Goal: Task Accomplishment & Management: Use online tool/utility

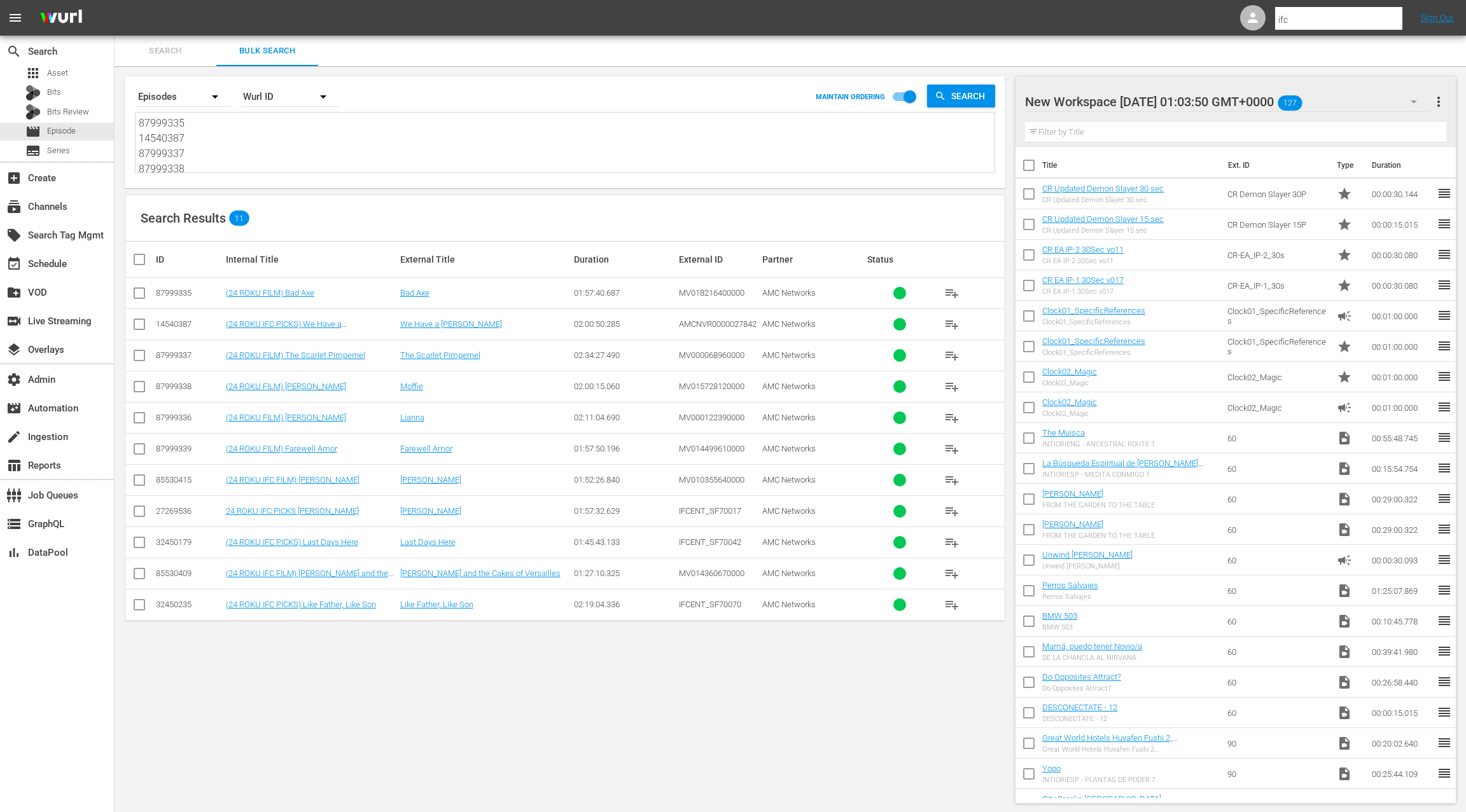
scroll to position [108, 0]
click at [201, 160] on textarea "87999335 14540387 87999337 87999338 87999336 87999339 85530415 27269536 3245017…" at bounding box center [566, 144] width 856 height 58
paste textarea "AMCNVR0000070101 AMCNVR0000070102 AMCNVR0000070109 AMCNVR0000070105 AMCNVR00000…"
type textarea "AMCNVR0000070101 AMCNVR0000070102 AMCNVR0000070109 AMCNVR0000070105 AMCNVR00000…"
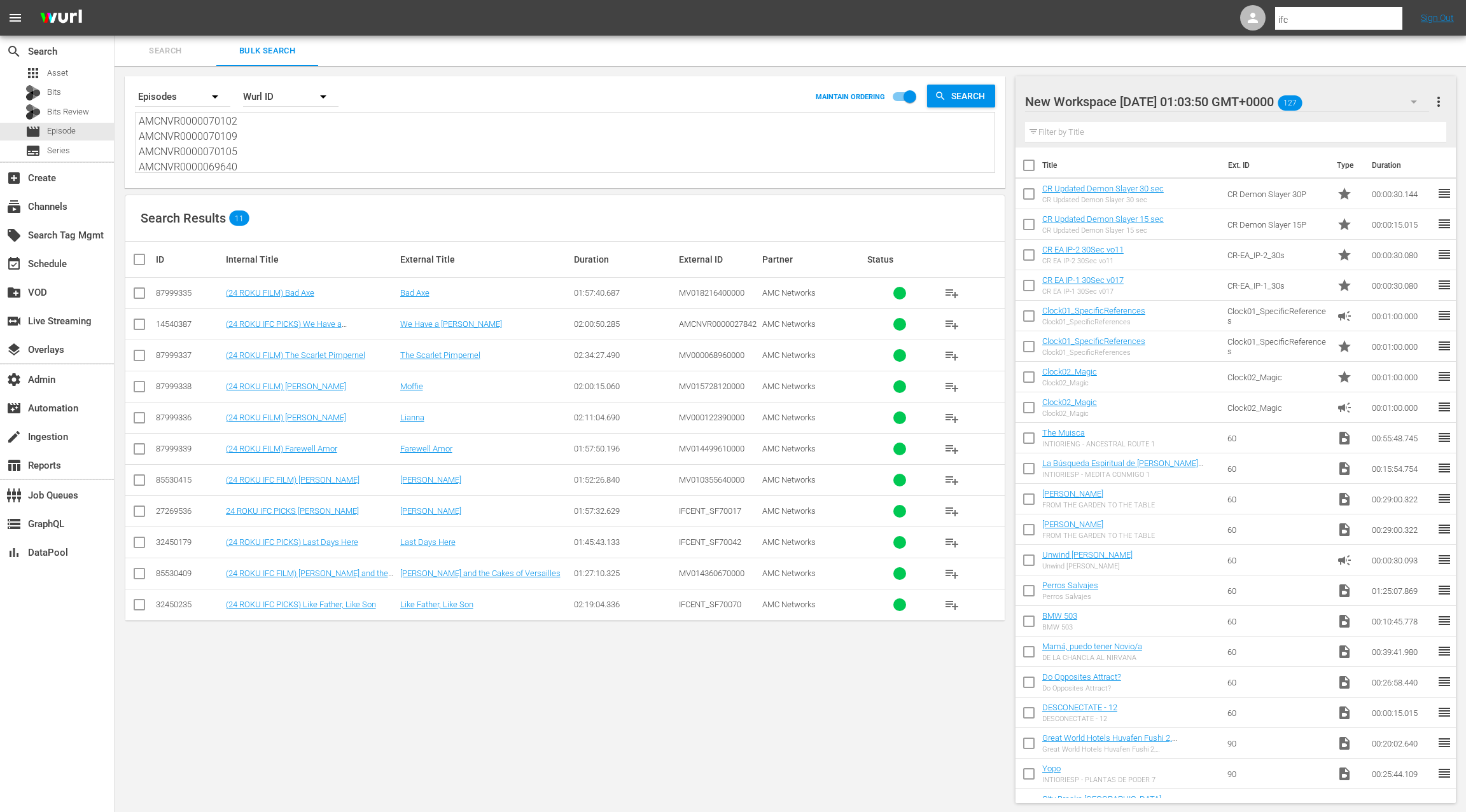
click at [260, 86] on div "Wurl ID" at bounding box center [291, 96] width 96 height 35
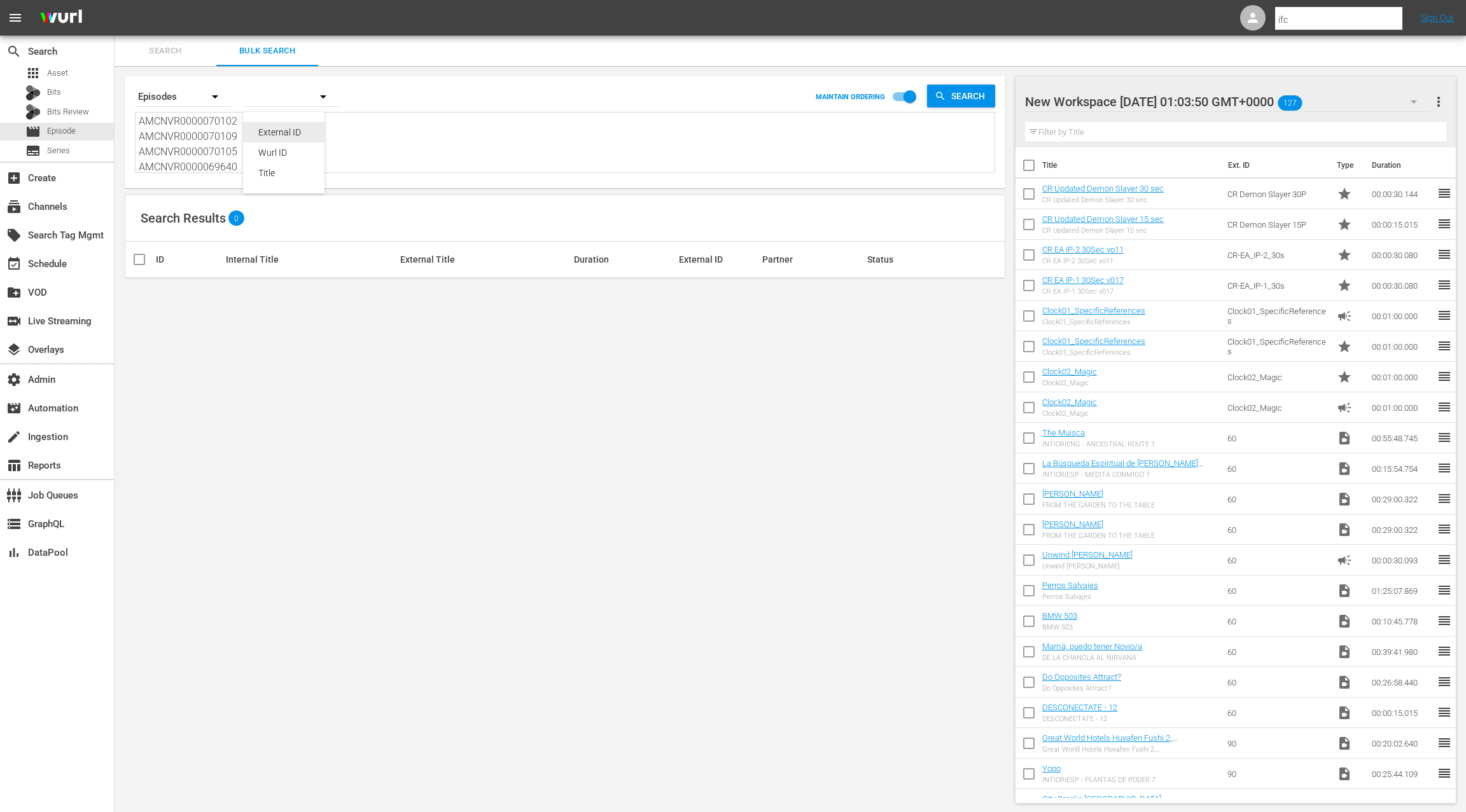
click at [270, 135] on div "External ID" at bounding box center [284, 133] width 51 height 20
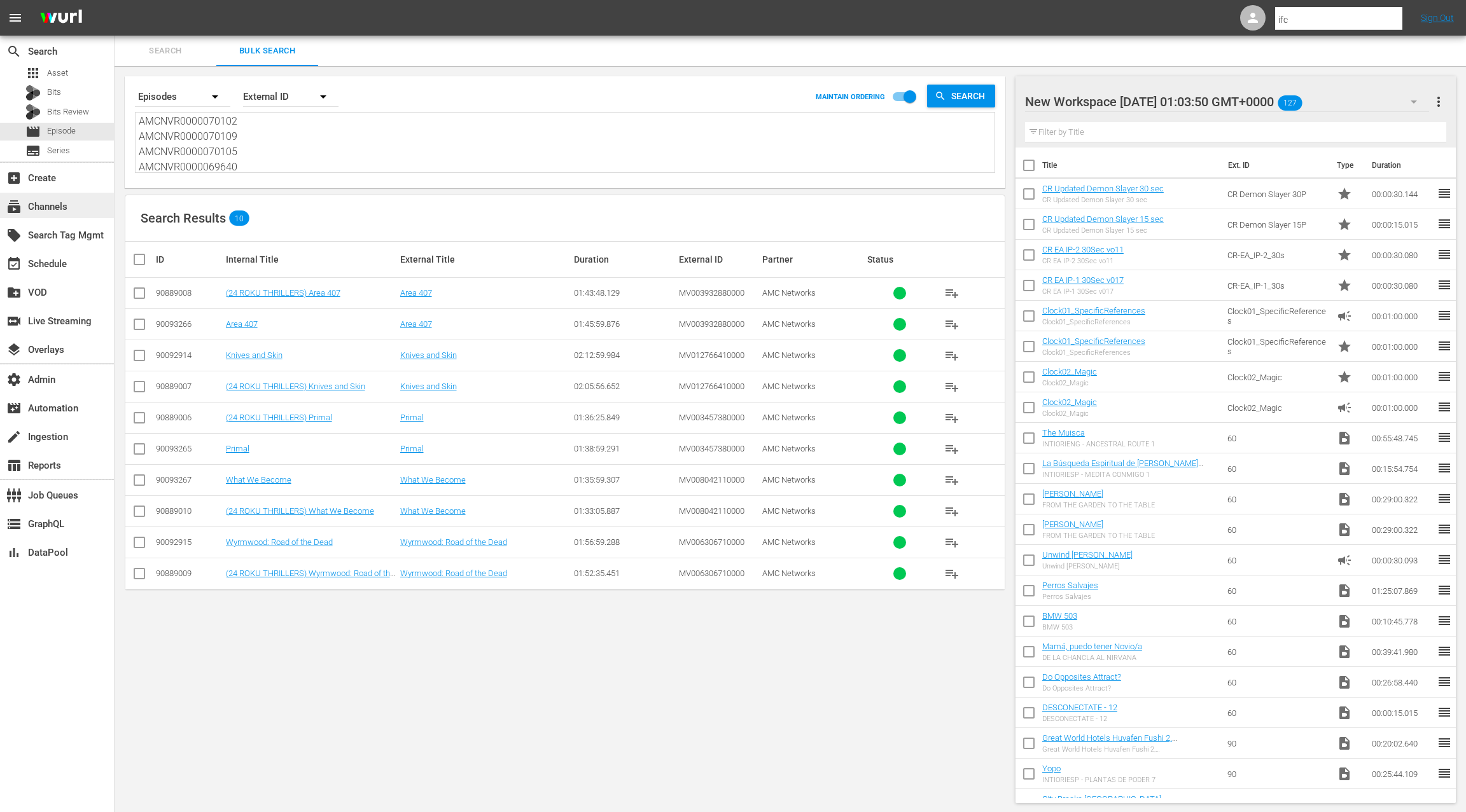
click at [91, 208] on div "subscriptions Channels" at bounding box center [57, 205] width 114 height 25
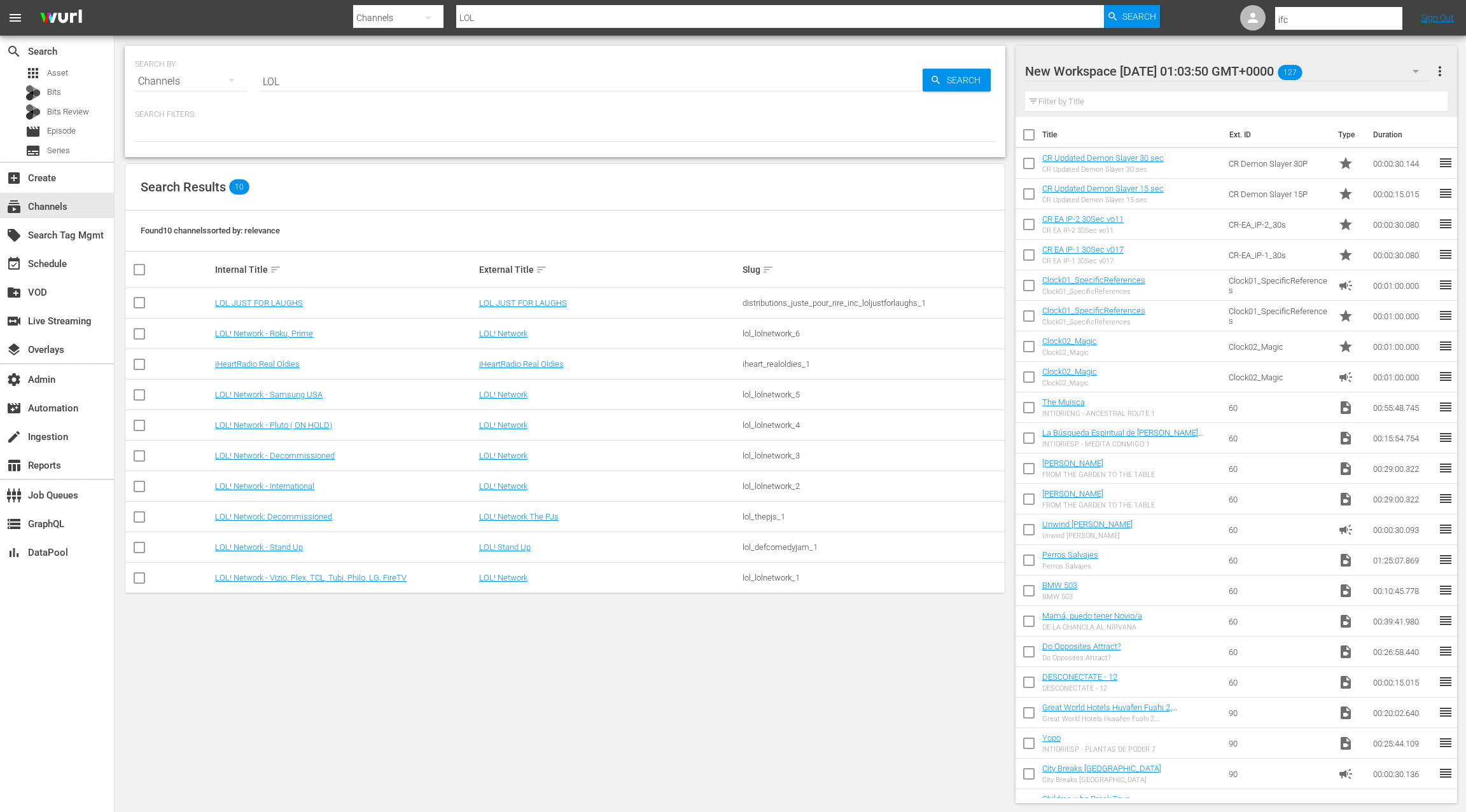
click at [271, 79] on input "LOL" at bounding box center [591, 81] width 663 height 30
type input "thrillers"
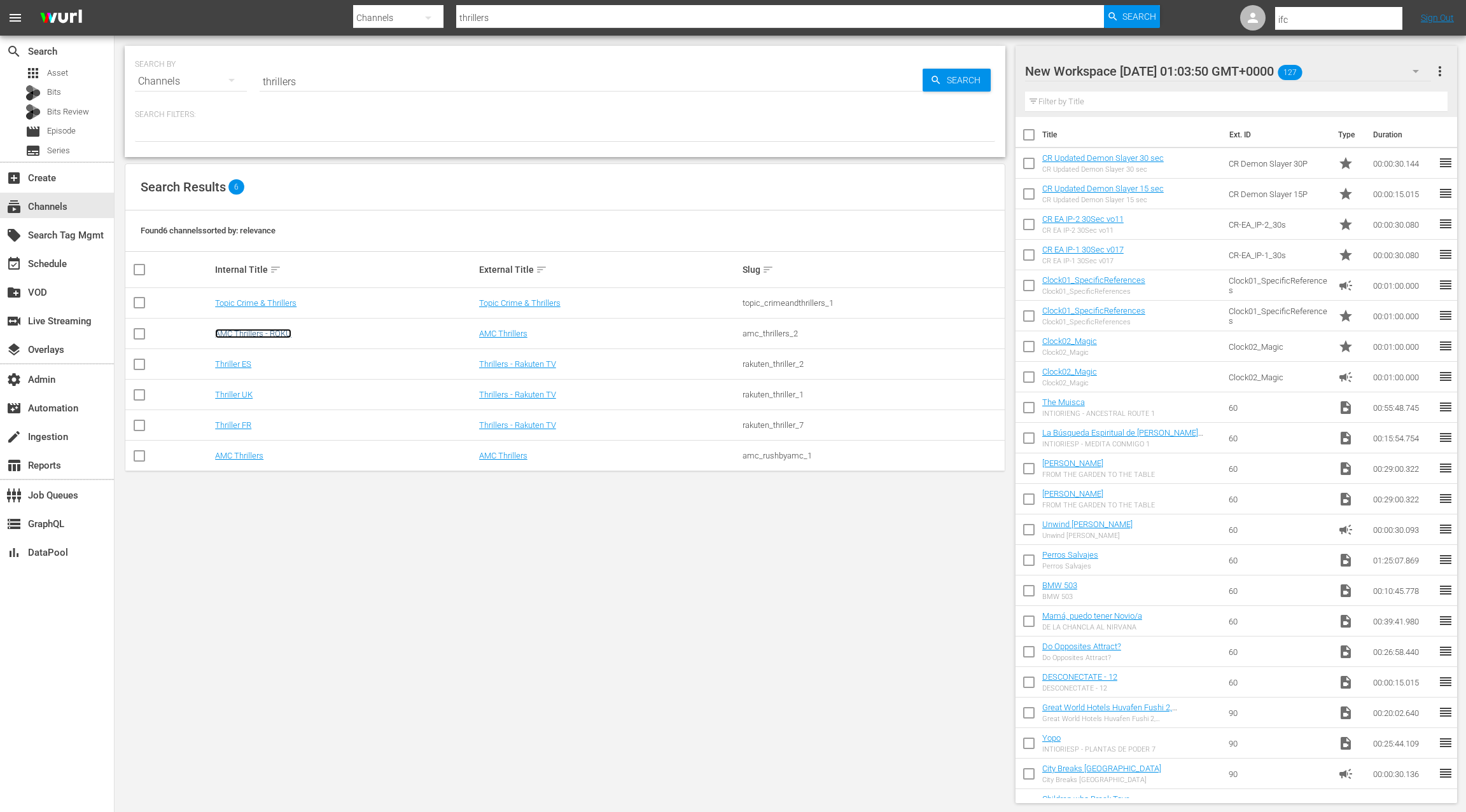
click at [271, 333] on link "AMC Thrillers - ROKU" at bounding box center [253, 333] width 76 height 9
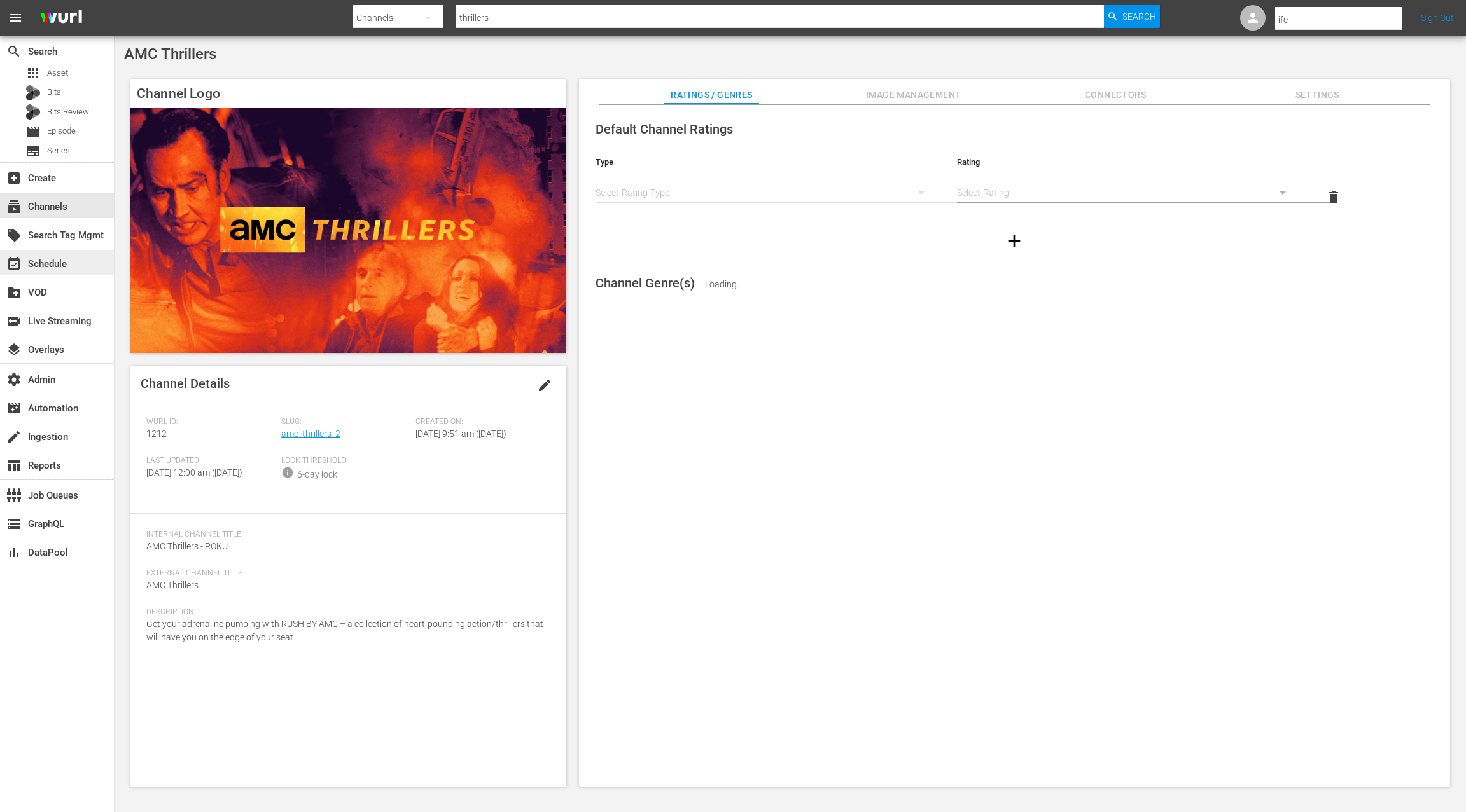
click at [70, 260] on div "event_available Schedule" at bounding box center [36, 262] width 71 height 12
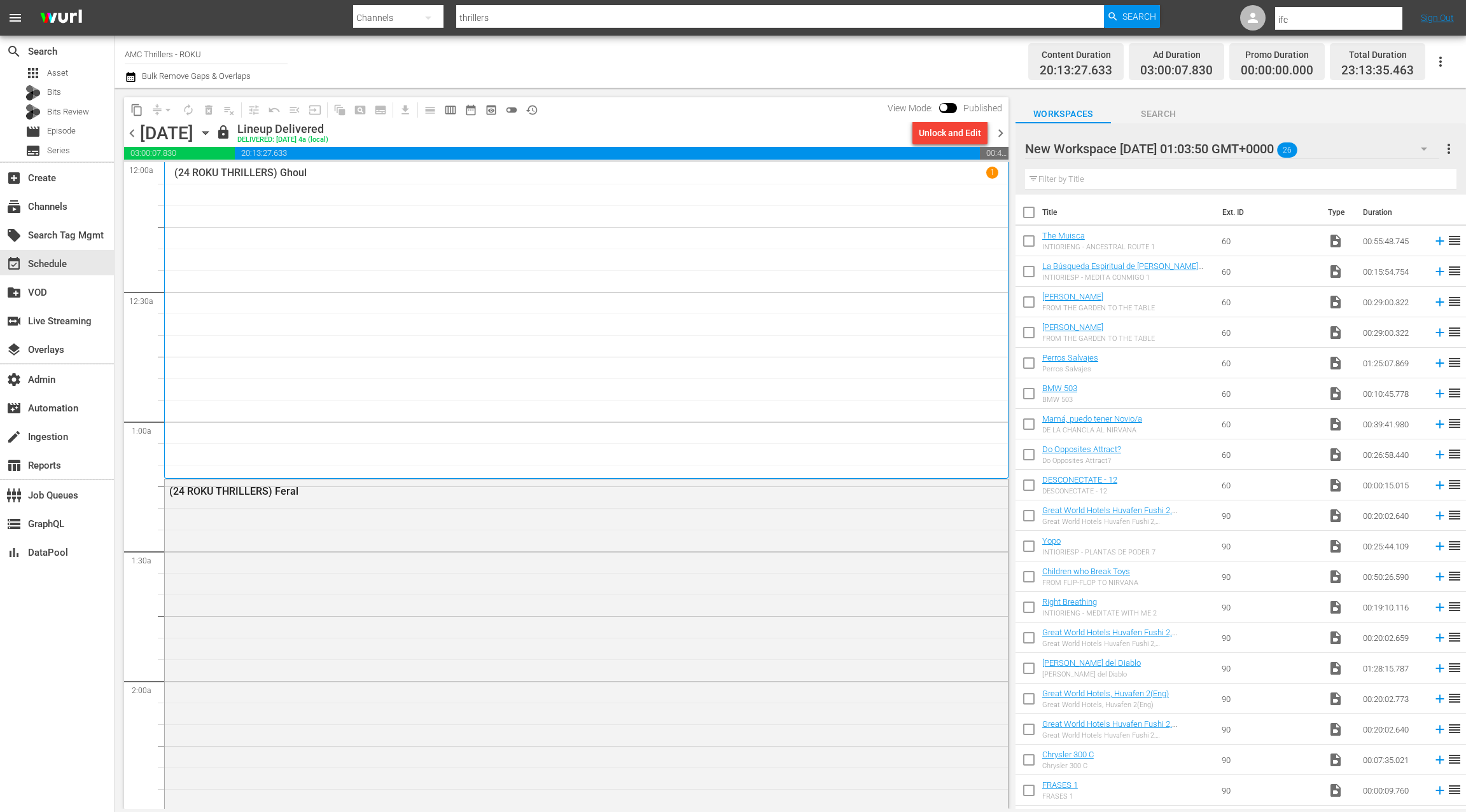
click at [135, 79] on icon "button" at bounding box center [131, 77] width 12 height 15
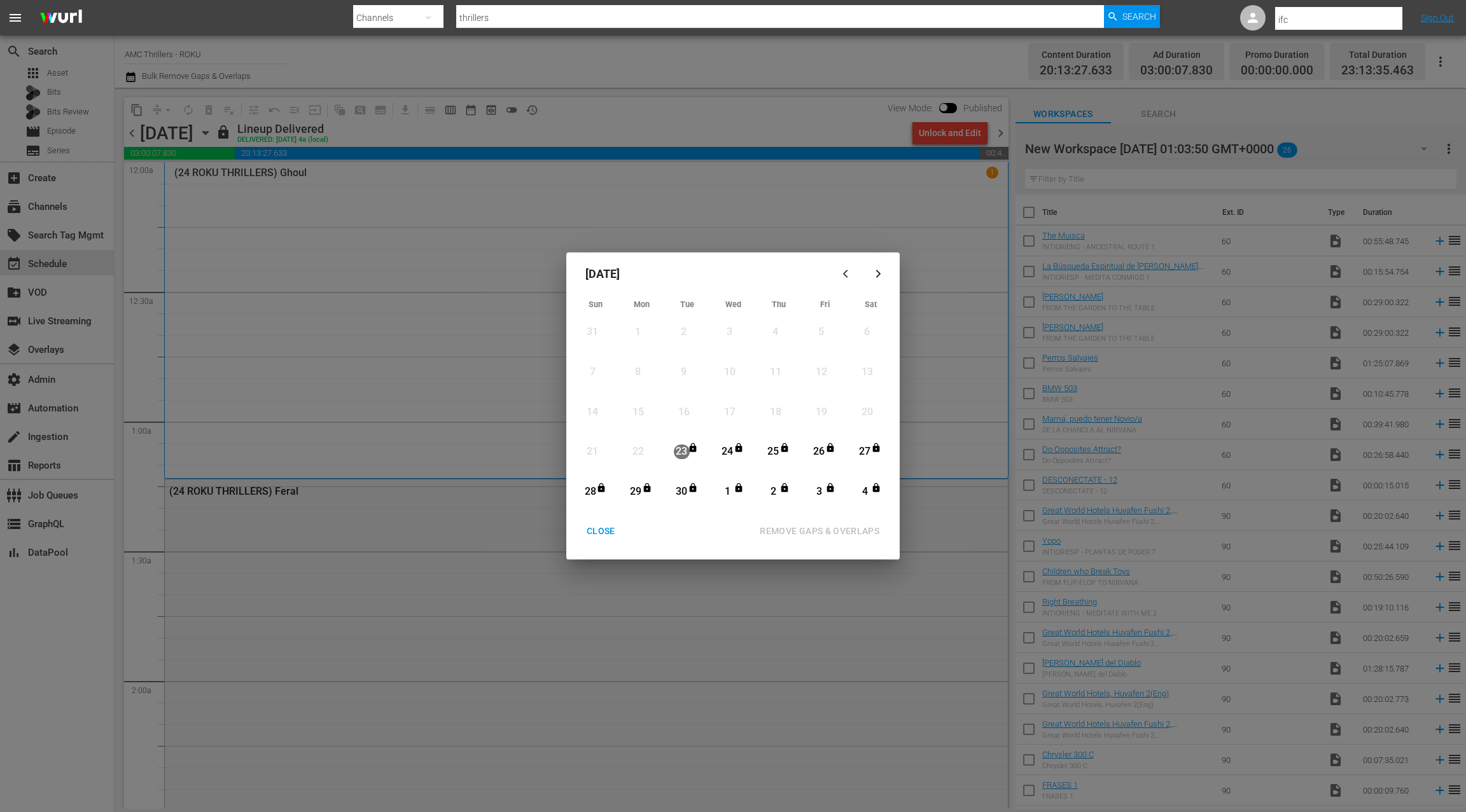
click at [878, 276] on icon "button" at bounding box center [878, 275] width 5 height 8
click at [604, 534] on div "CLOSE" at bounding box center [601, 531] width 49 height 16
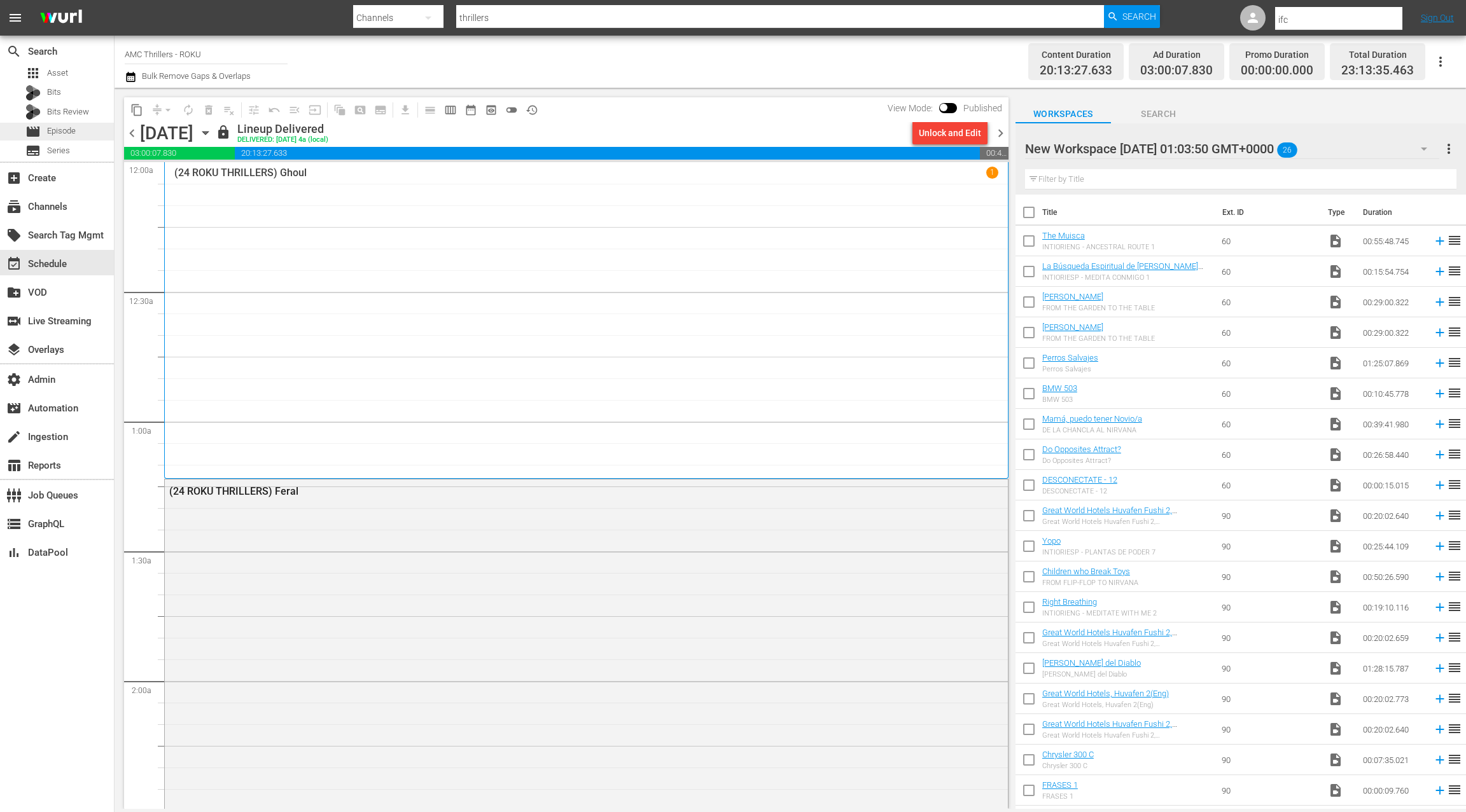
click at [65, 133] on span "Episode" at bounding box center [62, 131] width 29 height 13
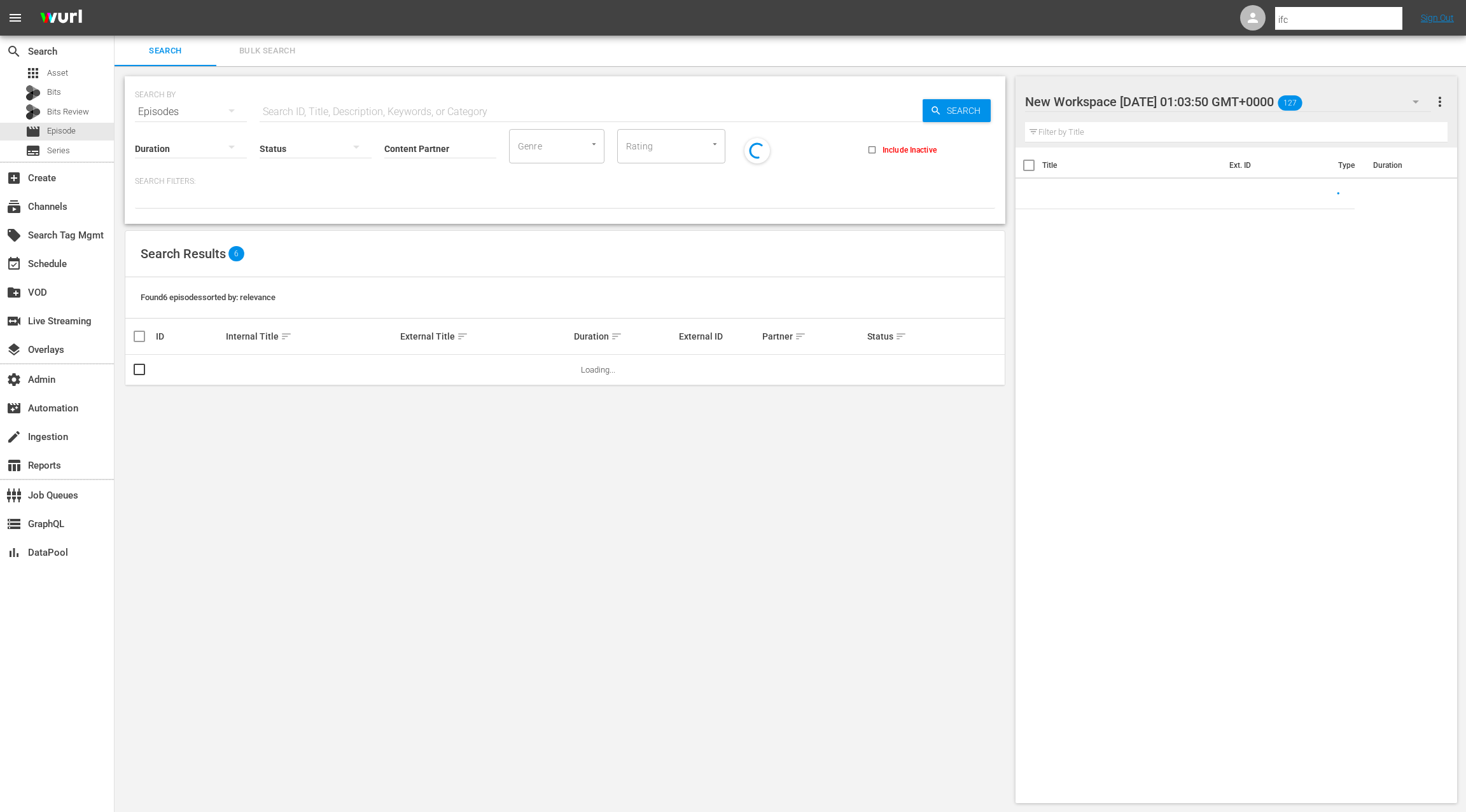
click at [249, 52] on span "Bulk Search" at bounding box center [267, 51] width 86 height 14
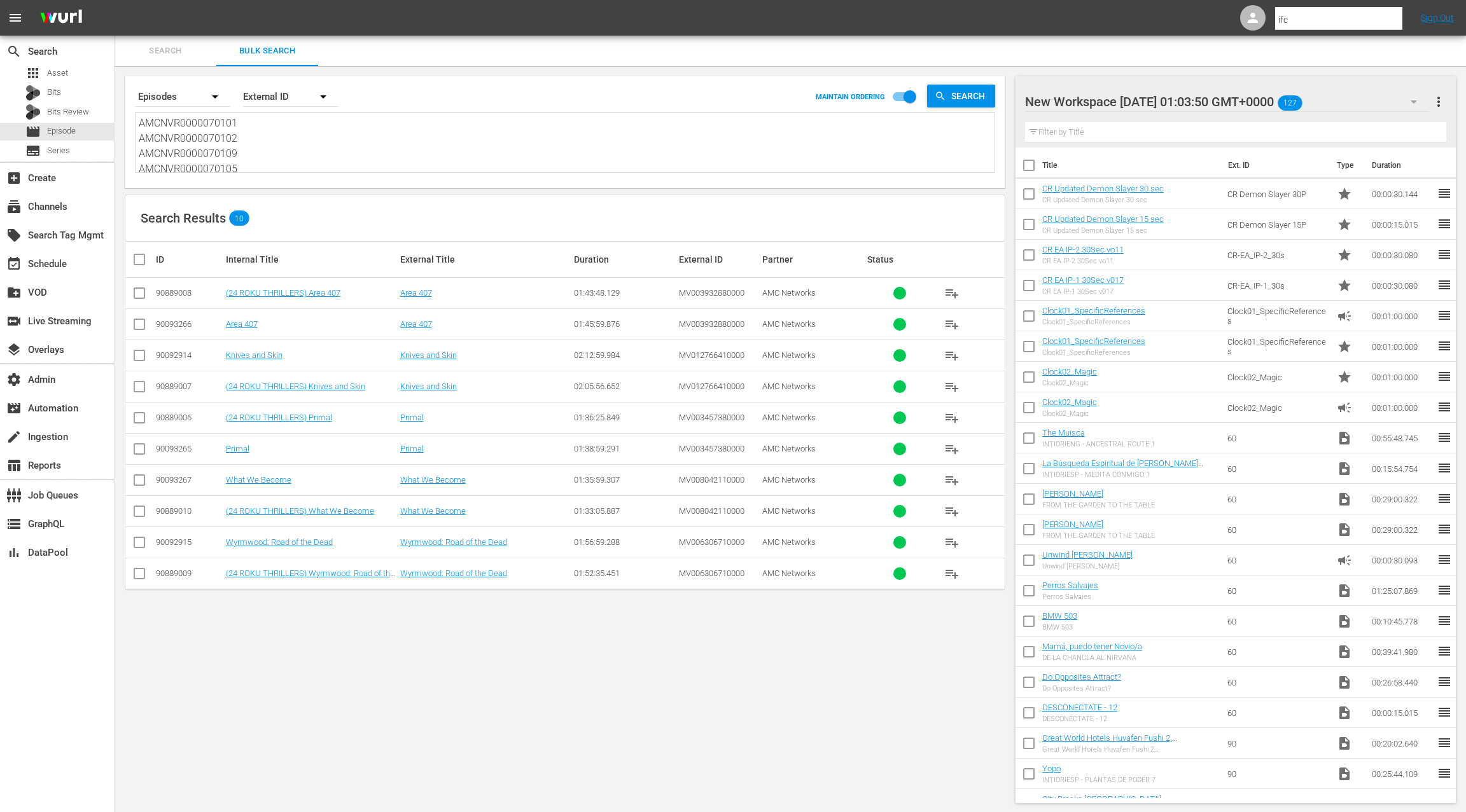
click at [179, 291] on div "90889008" at bounding box center [189, 292] width 66 height 9
copy div "90889008"
click at [175, 384] on div "90889007" at bounding box center [189, 386] width 66 height 9
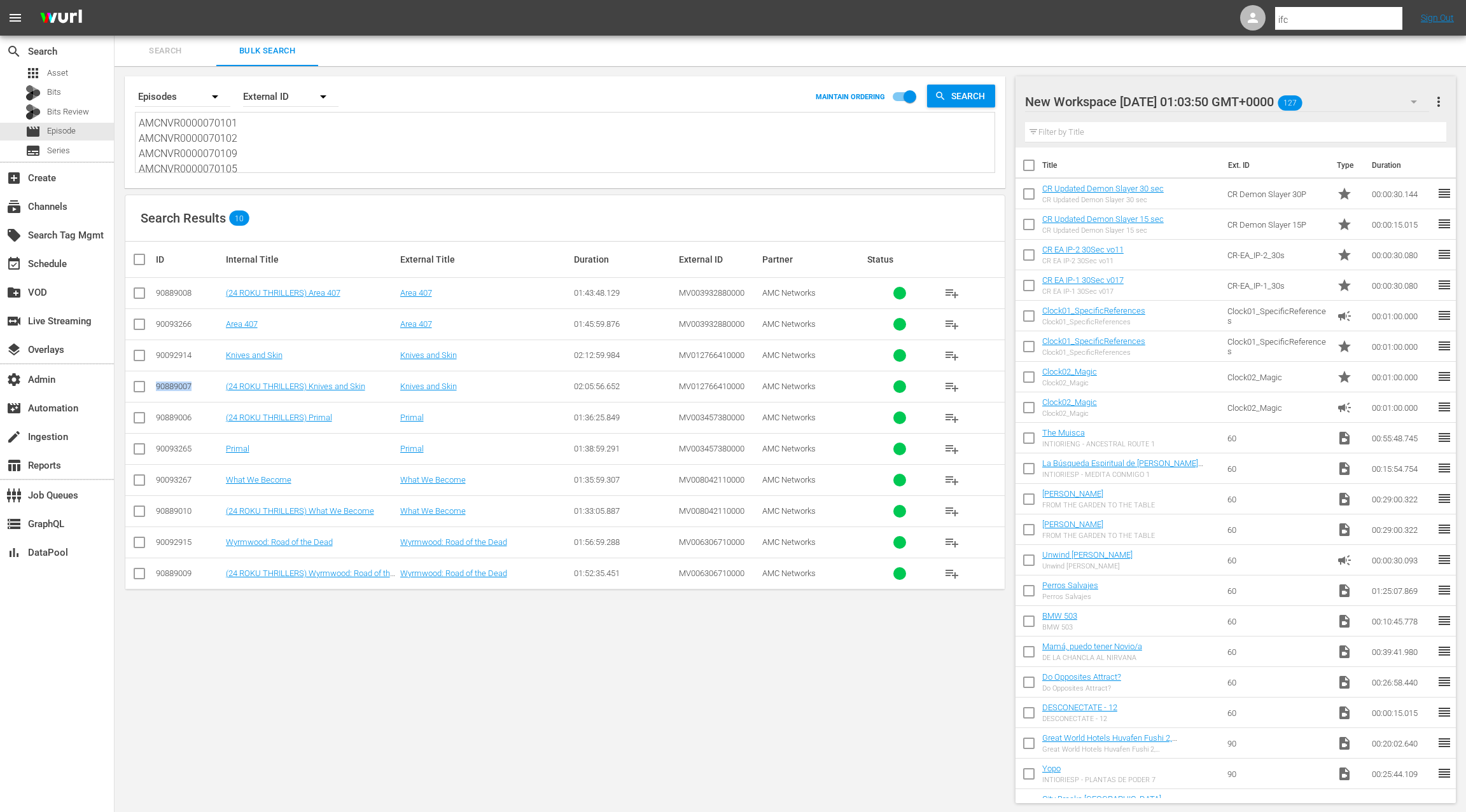
copy div "90889007"
click at [183, 509] on div "90889010" at bounding box center [189, 510] width 66 height 9
copy div "90889010"
click at [179, 416] on div "90889006" at bounding box center [189, 417] width 66 height 9
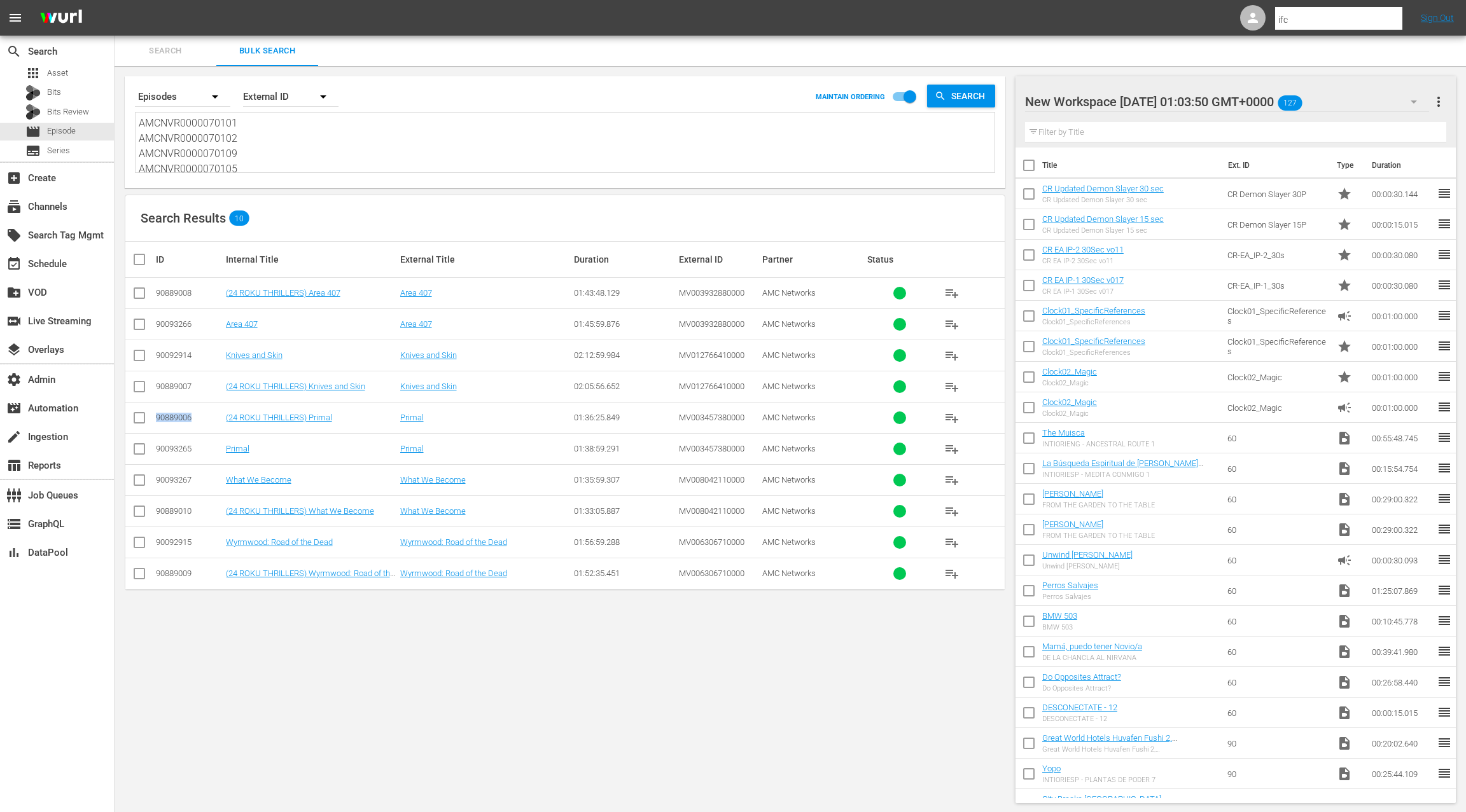
drag, startPoint x: 179, startPoint y: 416, endPoint x: 216, endPoint y: 411, distance: 37.3
click at [189, 413] on div "90889006" at bounding box center [189, 417] width 66 height 9
copy div "90889006"
click at [182, 572] on div "90889009" at bounding box center [189, 573] width 66 height 9
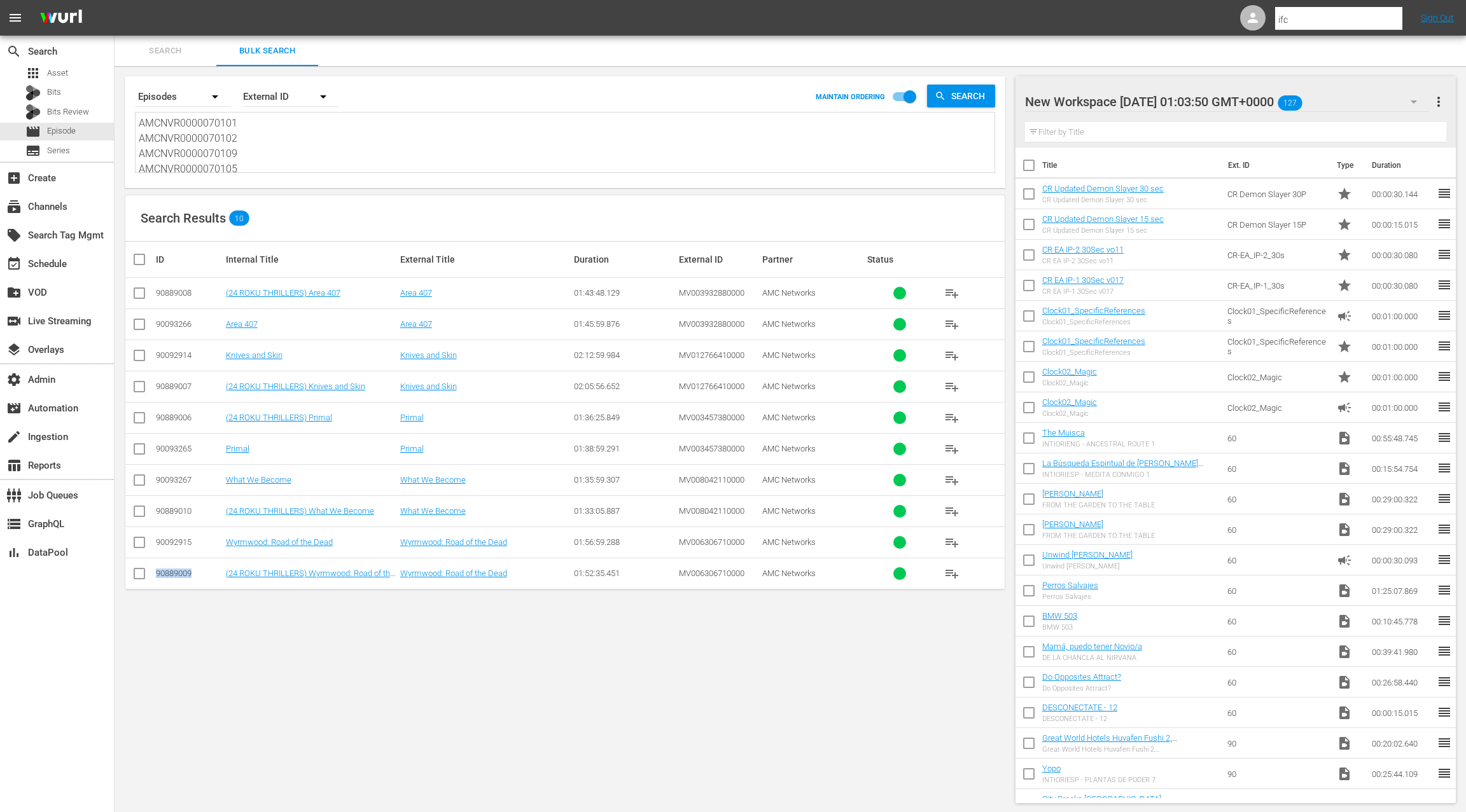
copy div "90889009"
